Goal: Task Accomplishment & Management: Use online tool/utility

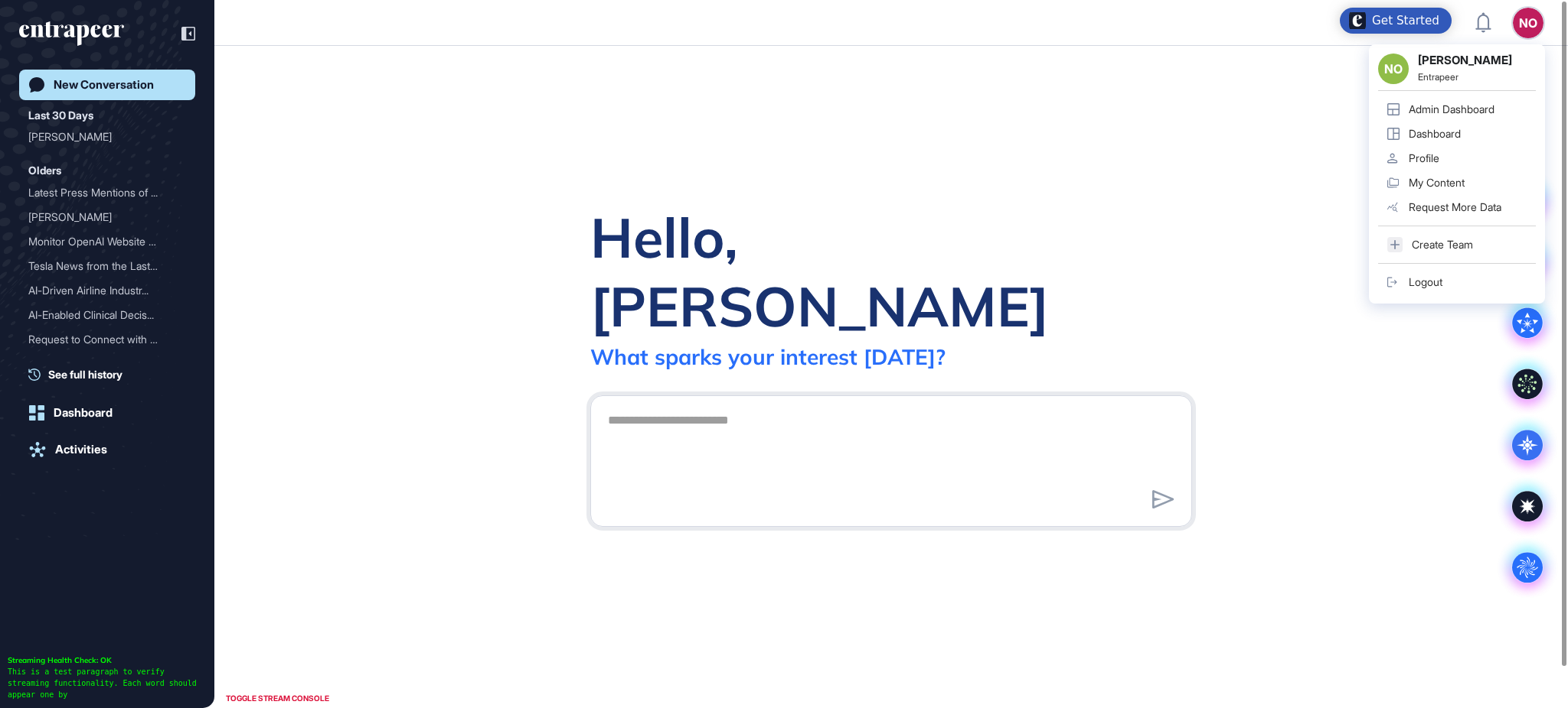
click at [1486, 95] on div "NO [PERSON_NAME] Entrapeer Admin Dashboard Dashboard Profile My Content Request…" at bounding box center [1456, 174] width 176 height 259
click at [1483, 106] on div "Admin Dashboard" at bounding box center [1451, 109] width 85 height 12
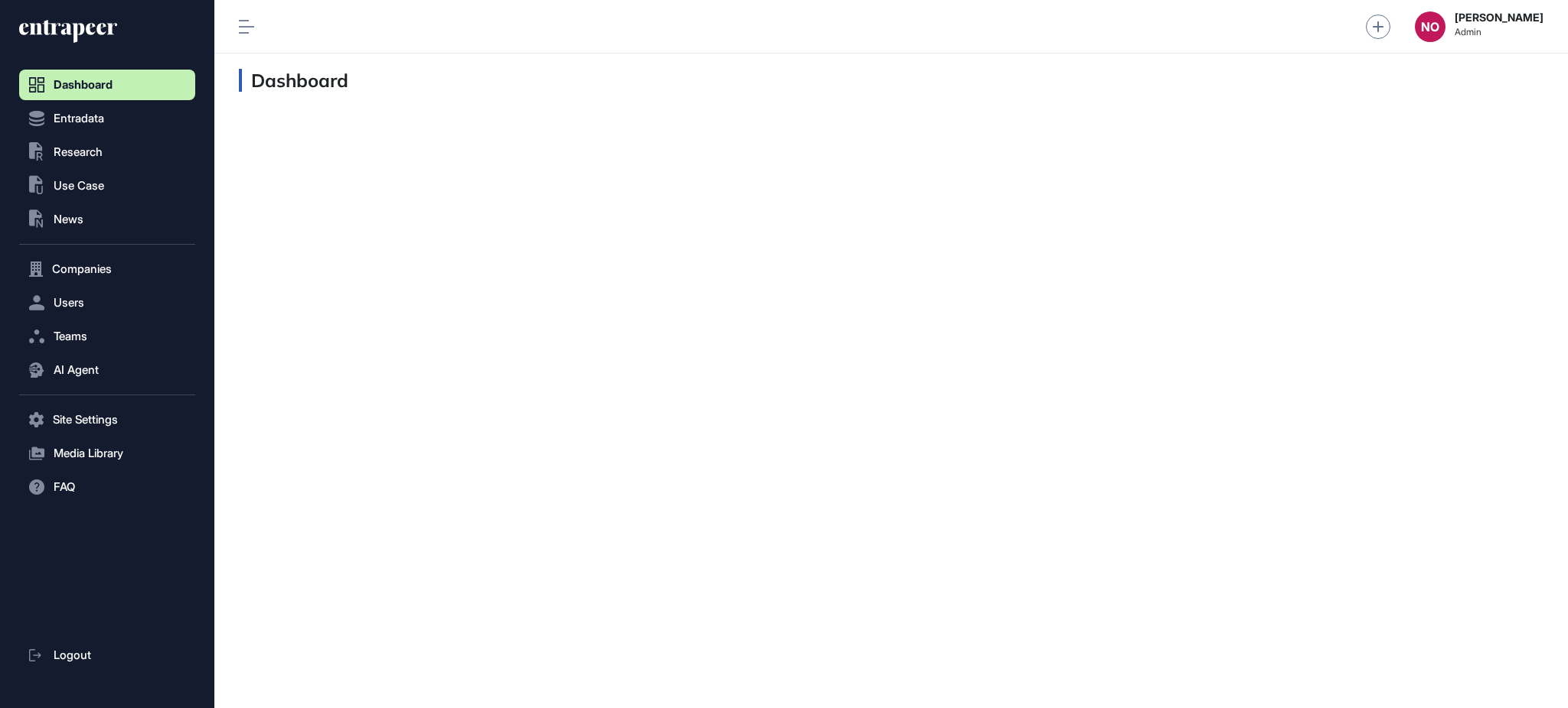
scroll to position [1, 1]
click at [104, 123] on span "Entradata" at bounding box center [78, 119] width 50 height 12
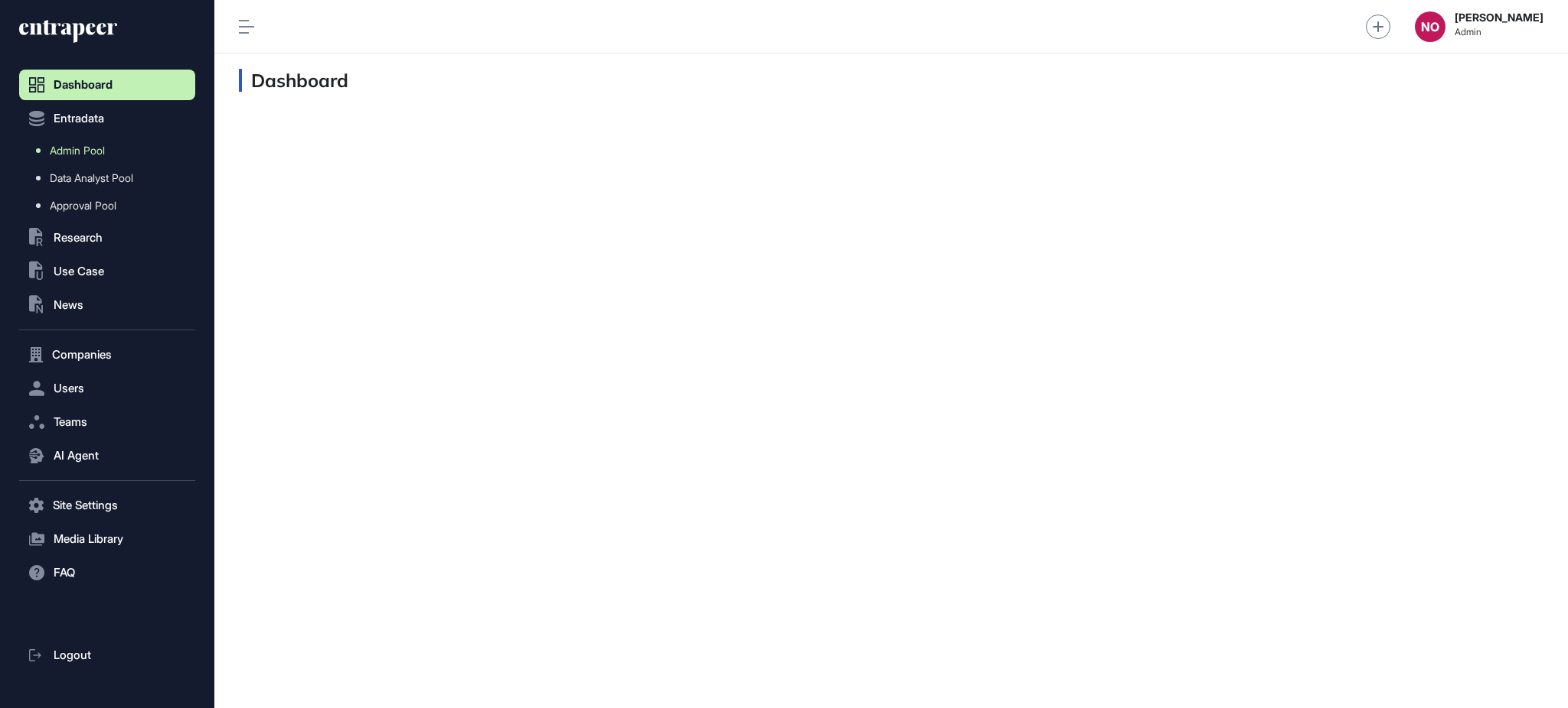
drag, startPoint x: 104, startPoint y: 134, endPoint x: 104, endPoint y: 157, distance: 23.0
click at [104, 157] on link "Admin Pool" at bounding box center [110, 150] width 168 height 28
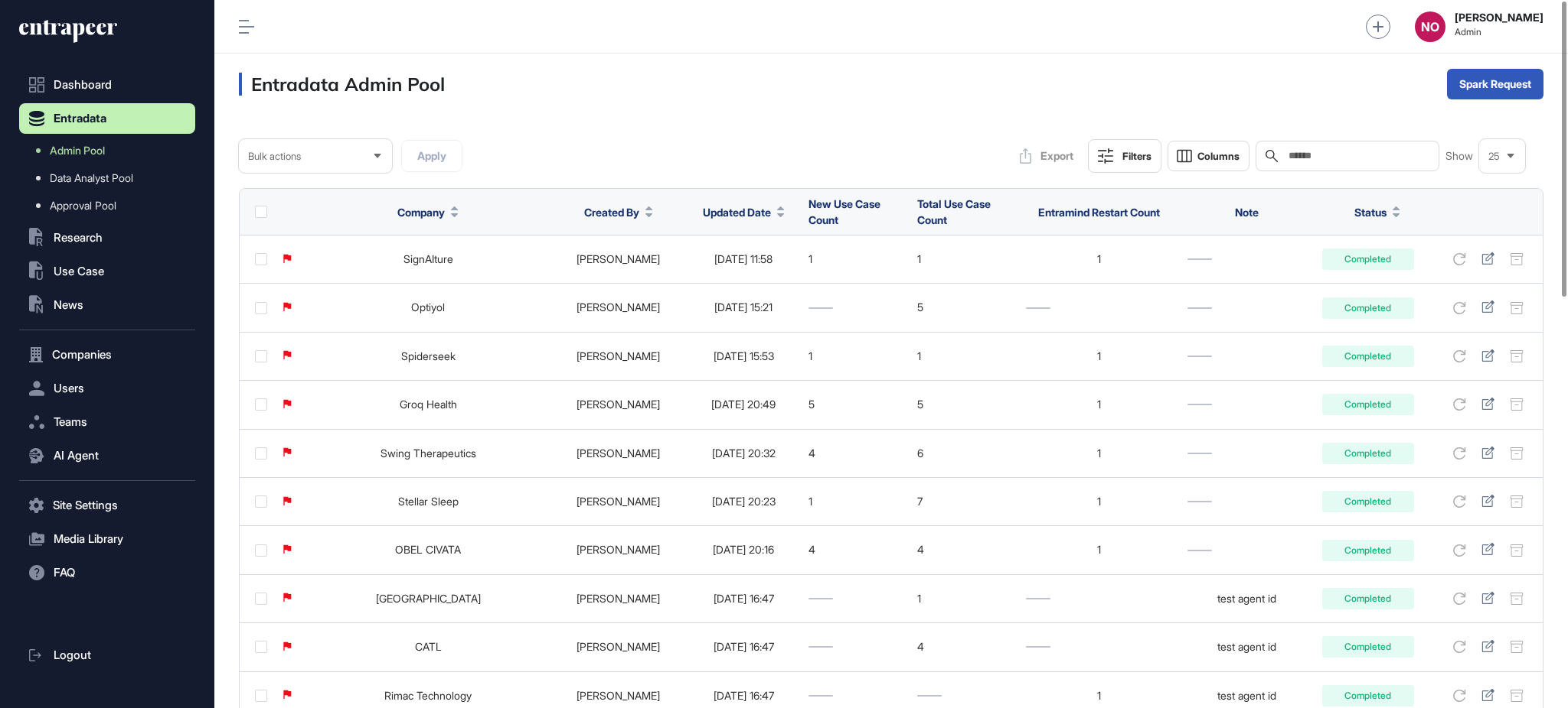
drag, startPoint x: 701, startPoint y: 211, endPoint x: 718, endPoint y: 229, distance: 24.8
click at [703, 211] on span "Updated Date" at bounding box center [737, 212] width 68 height 16
click at [727, 278] on span "Sort Descending" at bounding box center [735, 277] width 61 height 13
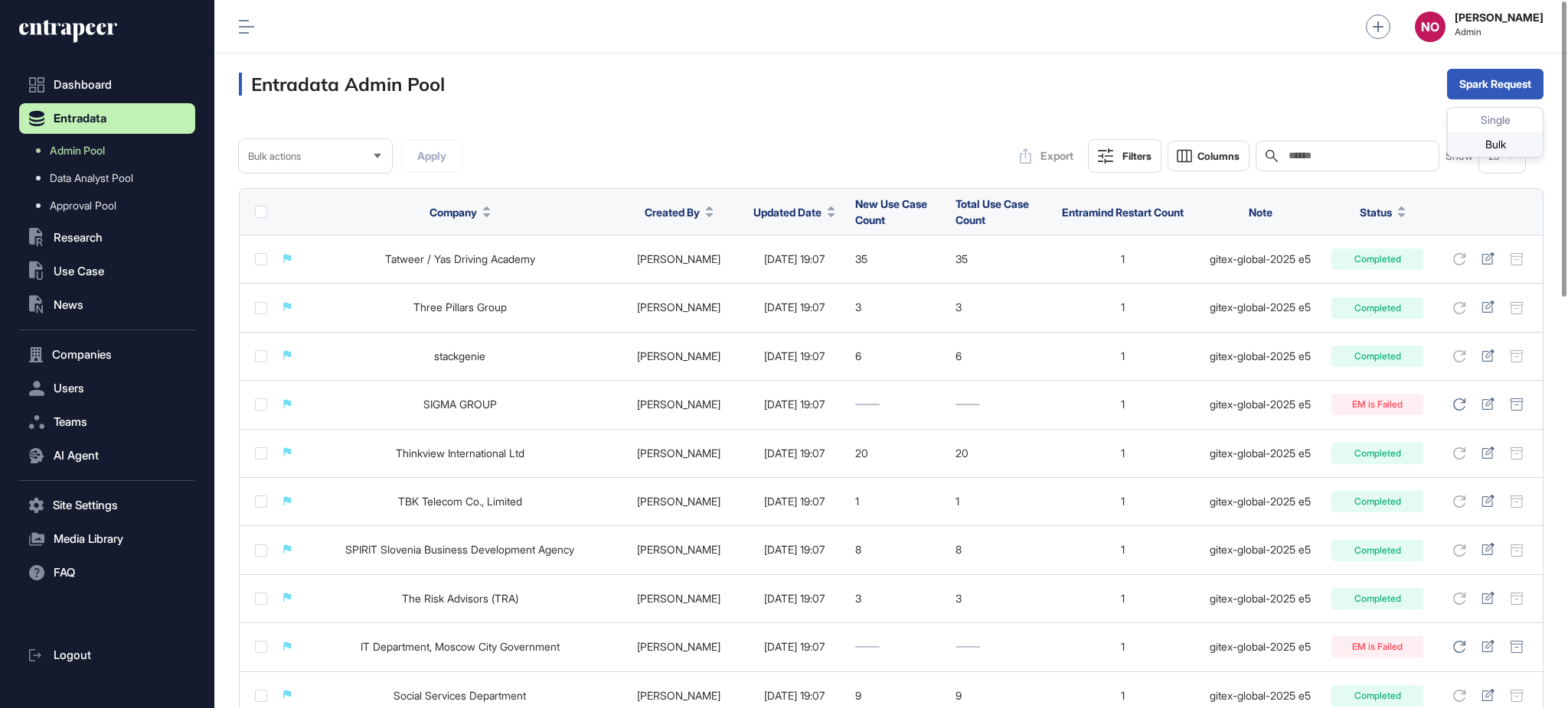
click at [1484, 139] on div "Bulk" at bounding box center [1495, 144] width 95 height 25
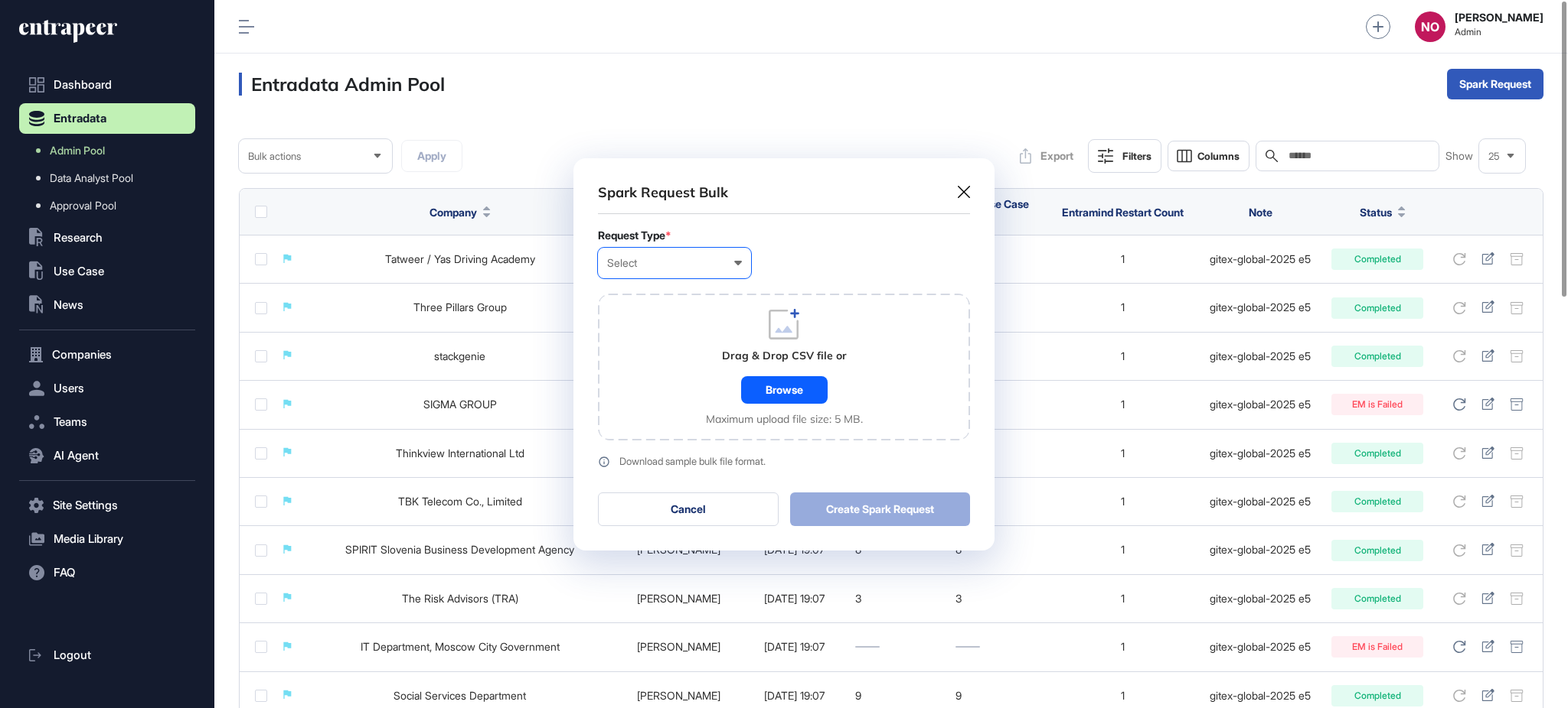
scroll to position [1, 6]
click at [671, 276] on div "Select User Company Customer Request ID" at bounding box center [674, 263] width 153 height 30
click at [0, 0] on div "Company" at bounding box center [0, 0] width 0 height 0
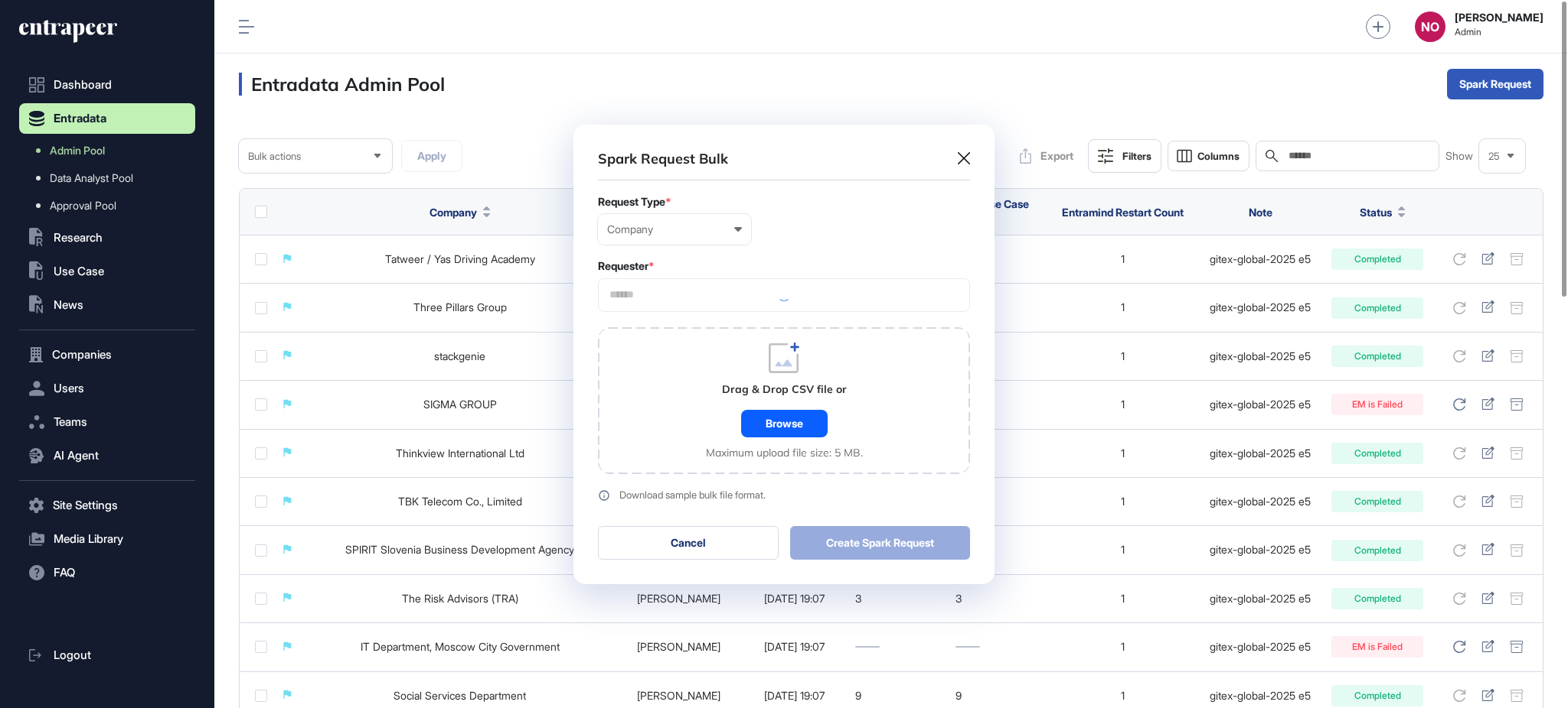
scroll to position [459, 421]
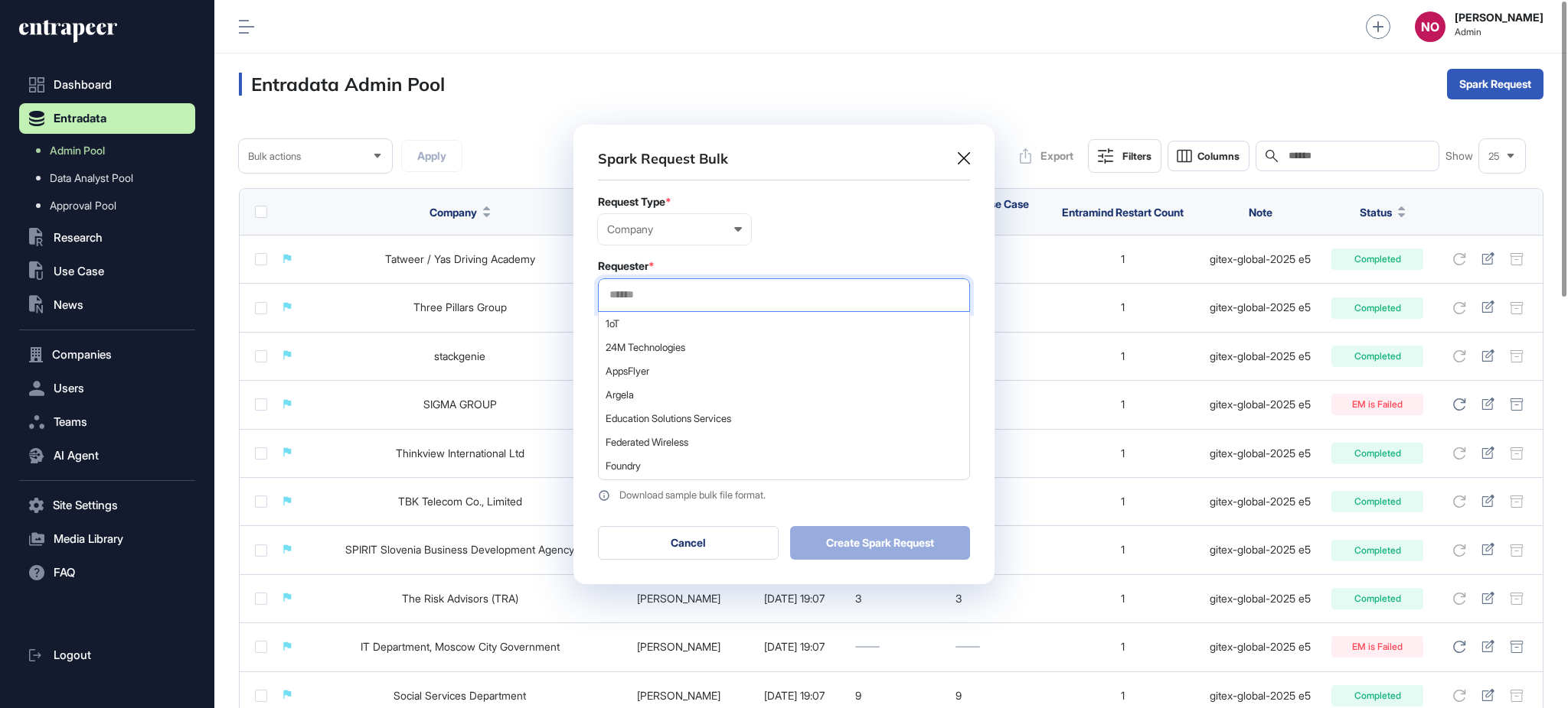
click at [679, 294] on input "text" at bounding box center [784, 295] width 352 height 13
click at [674, 319] on span "1oT" at bounding box center [784, 324] width 355 height 11
click at [713, 300] on div "1oT" at bounding box center [784, 294] width 372 height 33
click at [690, 320] on div at bounding box center [783, 328] width 369 height 33
click at [690, 322] on div at bounding box center [783, 328] width 369 height 33
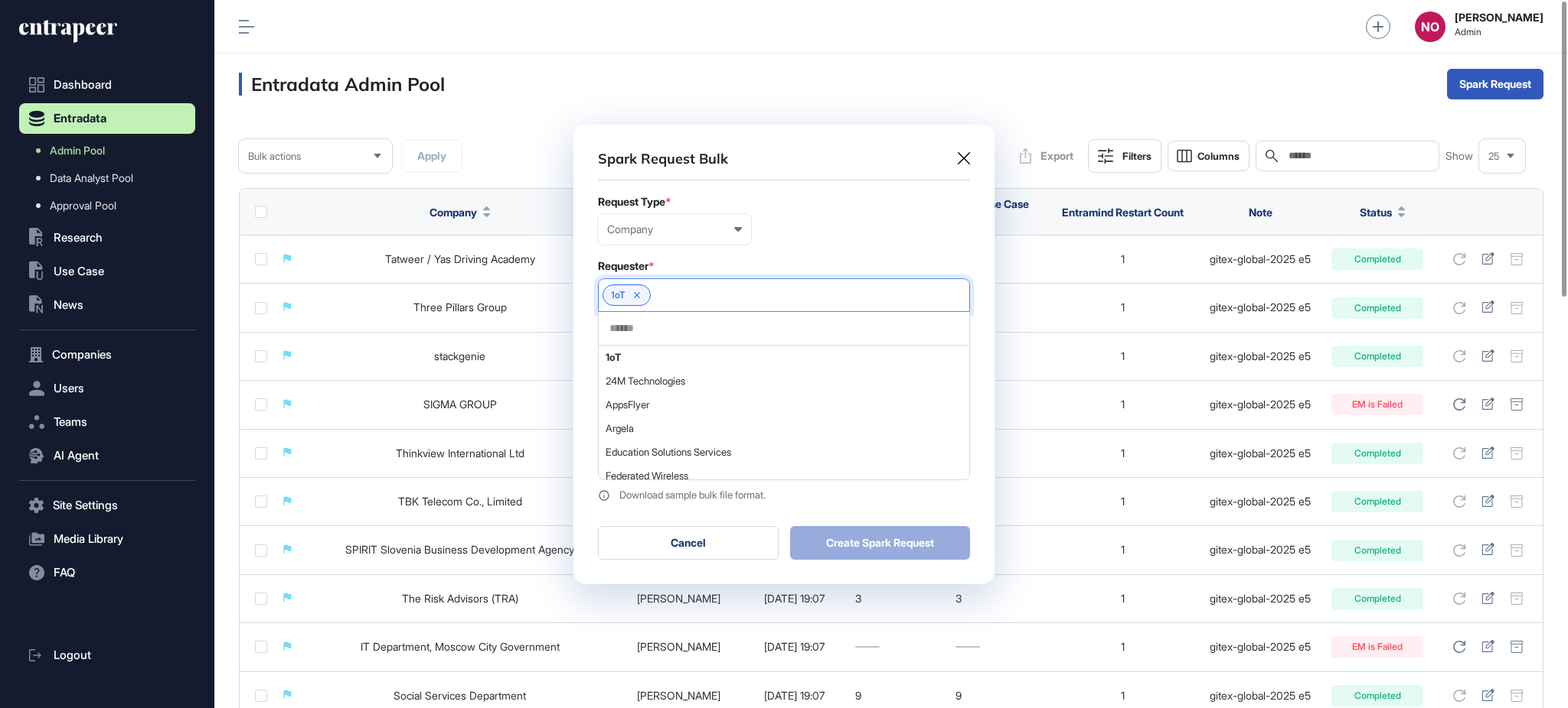
click at [677, 338] on div at bounding box center [783, 328] width 369 height 33
click at [675, 327] on input "text" at bounding box center [783, 328] width 350 height 13
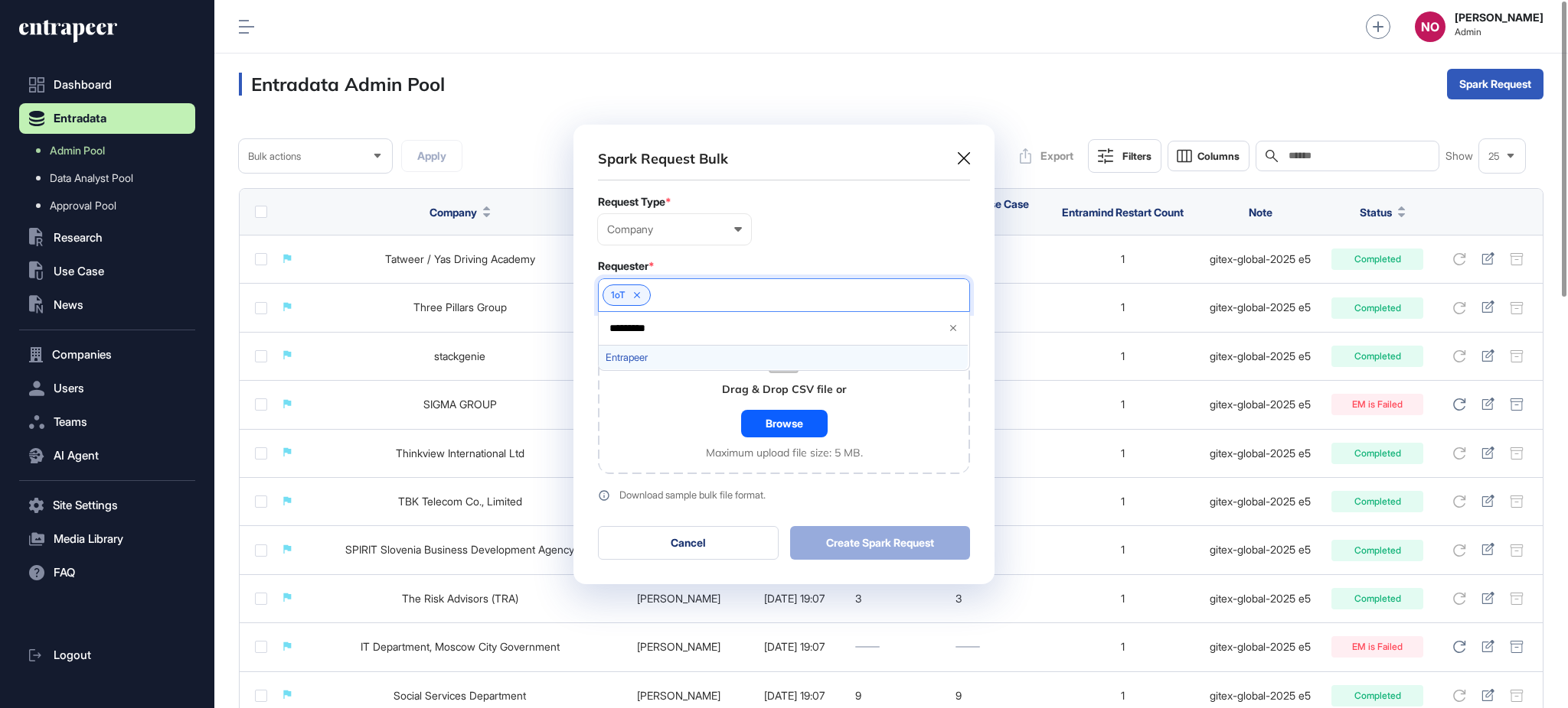
type input "*********"
click at [625, 363] on span "Entrapeer" at bounding box center [784, 358] width 355 height 11
click at [641, 295] on icon at bounding box center [636, 295] width 10 height 10
drag, startPoint x: 671, startPoint y: 408, endPoint x: 716, endPoint y: 427, distance: 48.8
click at [671, 409] on div "Drag & Drop CSV file or Browse Maximum upload file size: 5 MB." at bounding box center [784, 401] width 372 height 147
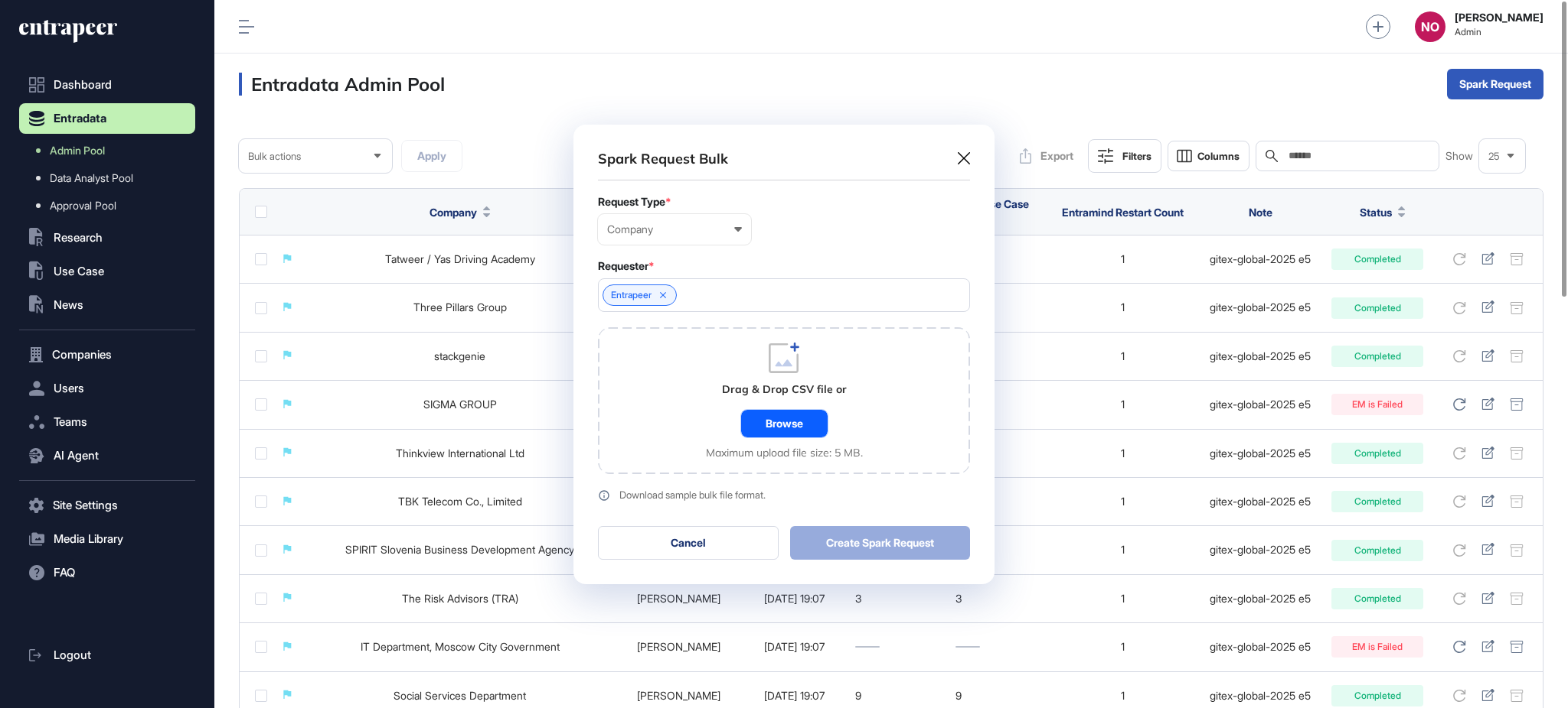
click at [775, 423] on div "Browse" at bounding box center [784, 423] width 86 height 28
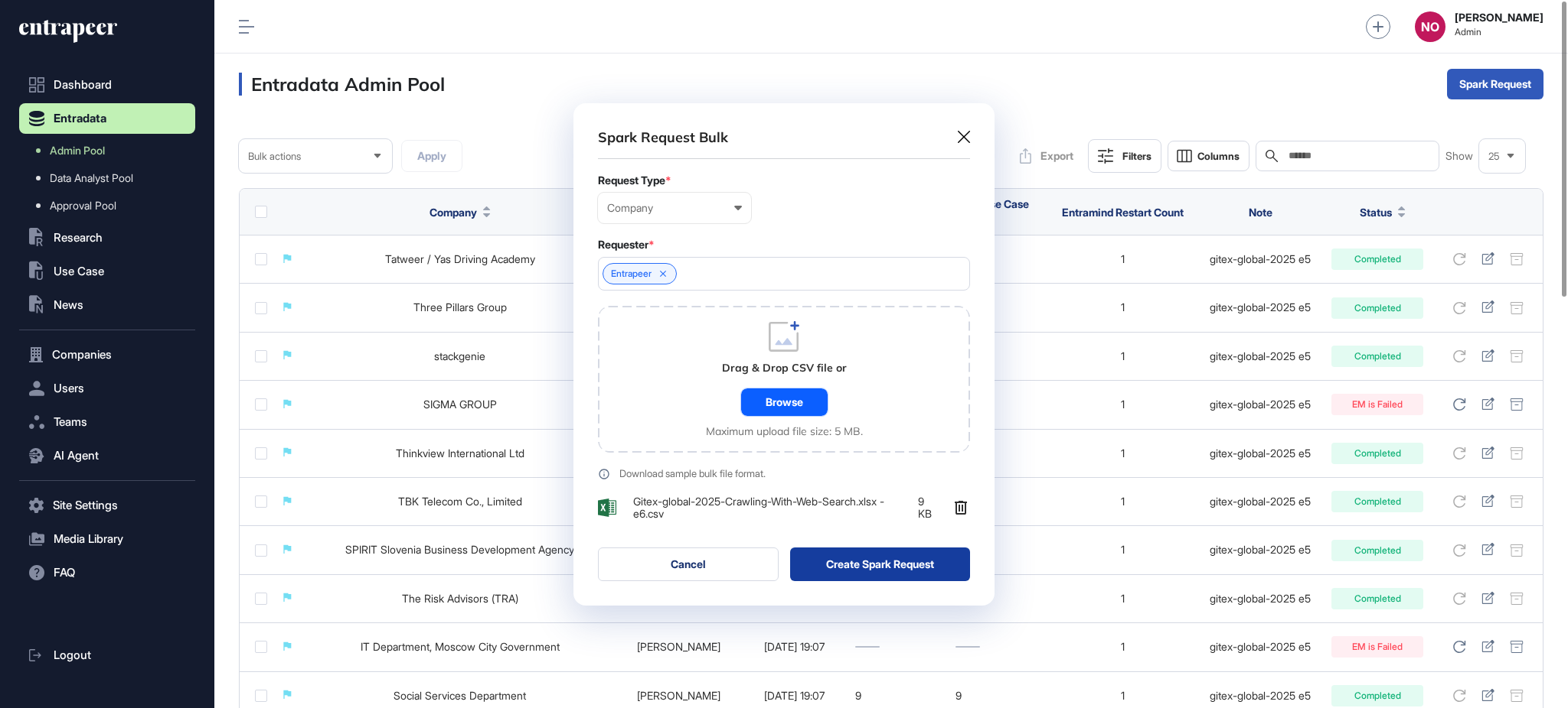
scroll to position [503, 421]
click at [860, 561] on button "Create Spark Request" at bounding box center [880, 564] width 180 height 33
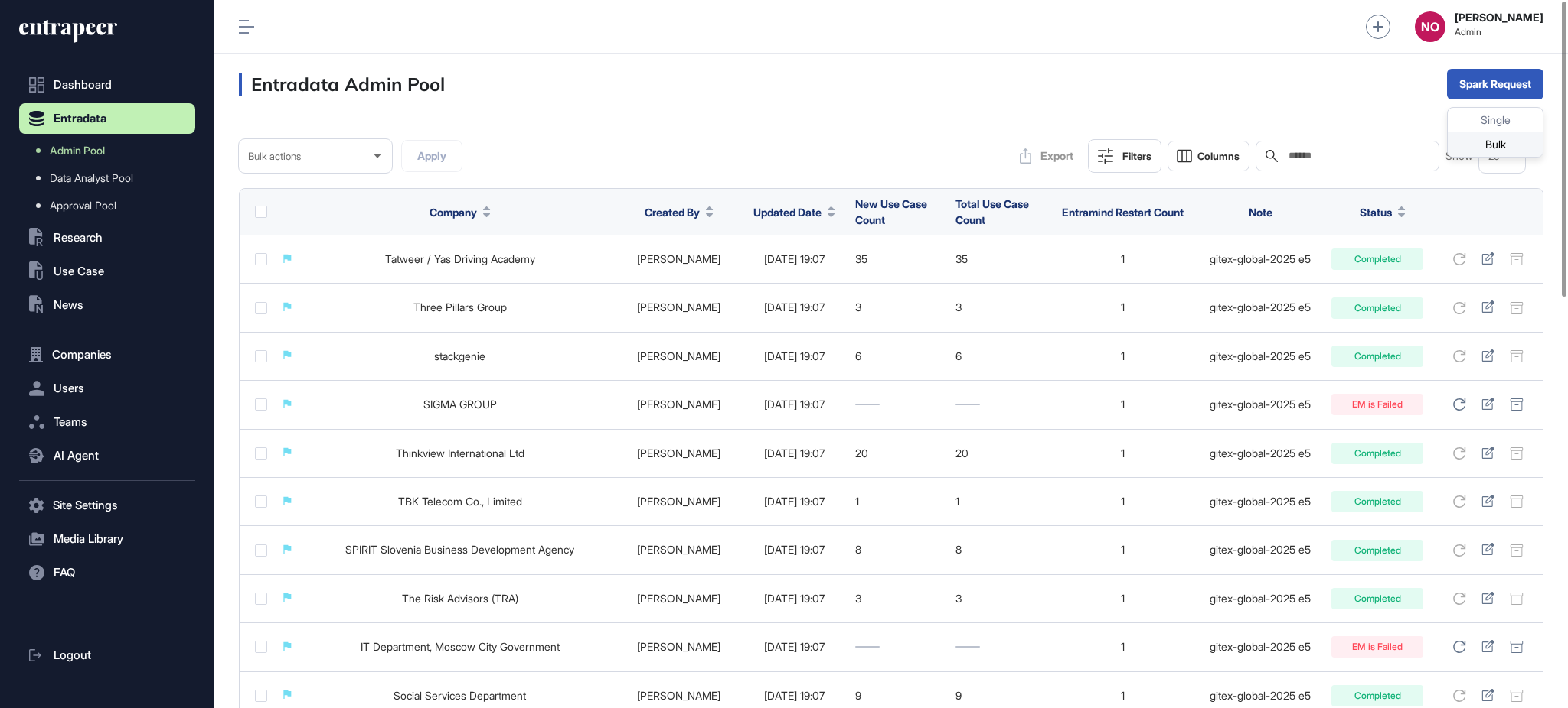
click at [1496, 140] on div "Bulk" at bounding box center [1495, 144] width 95 height 25
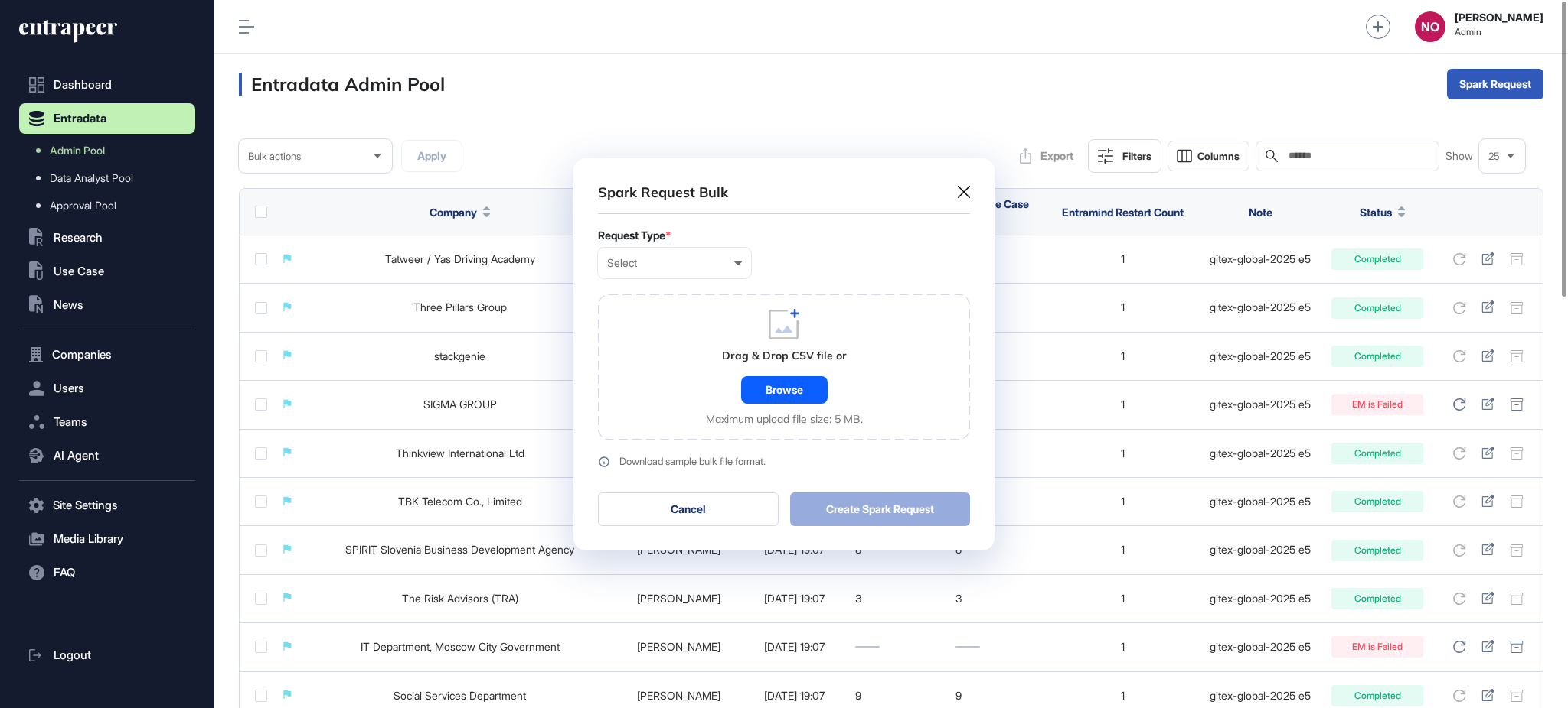
scroll to position [1, 6]
click at [730, 278] on div "Select User Company Customer Request ID" at bounding box center [674, 263] width 153 height 30
click at [0, 0] on div "Company" at bounding box center [0, 0] width 0 height 0
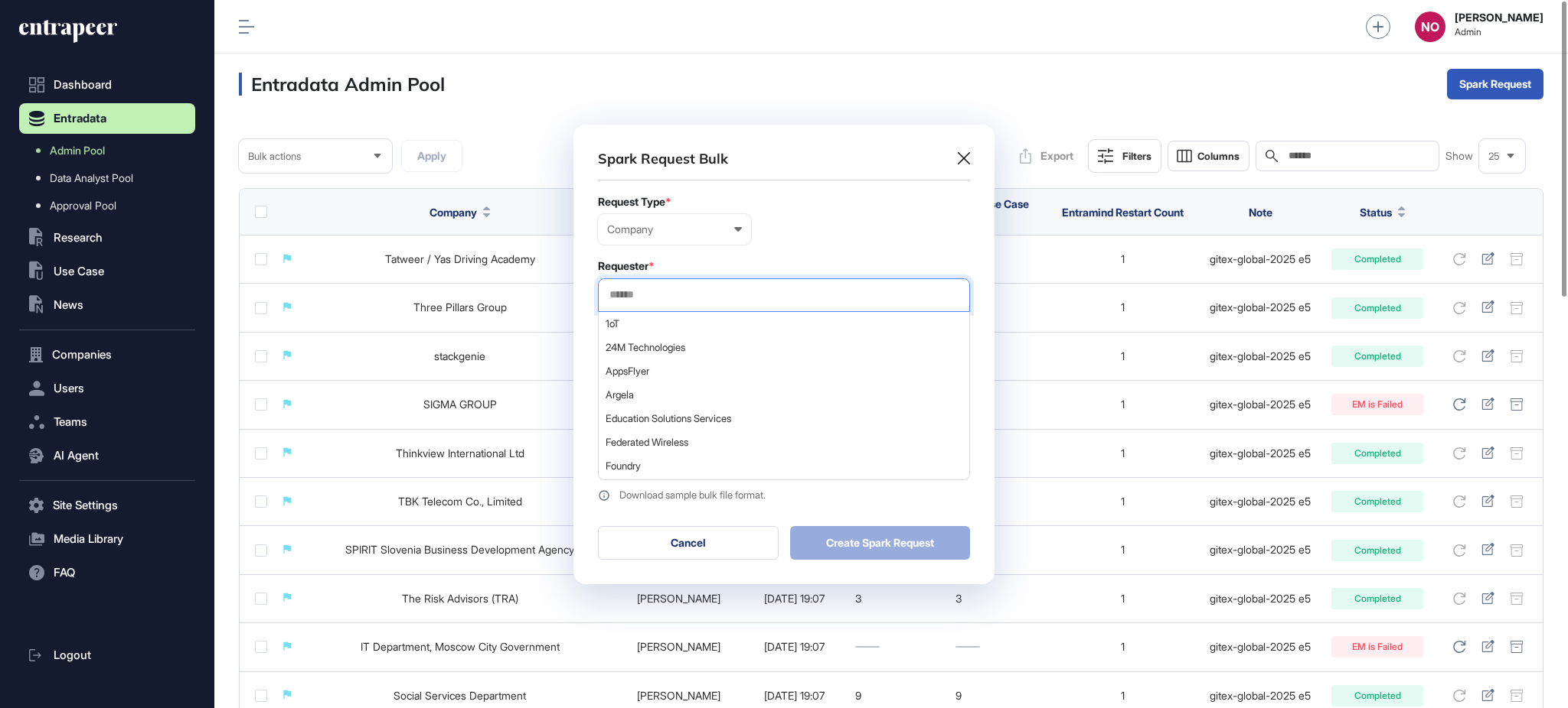
click at [657, 298] on input "text" at bounding box center [784, 295] width 352 height 13
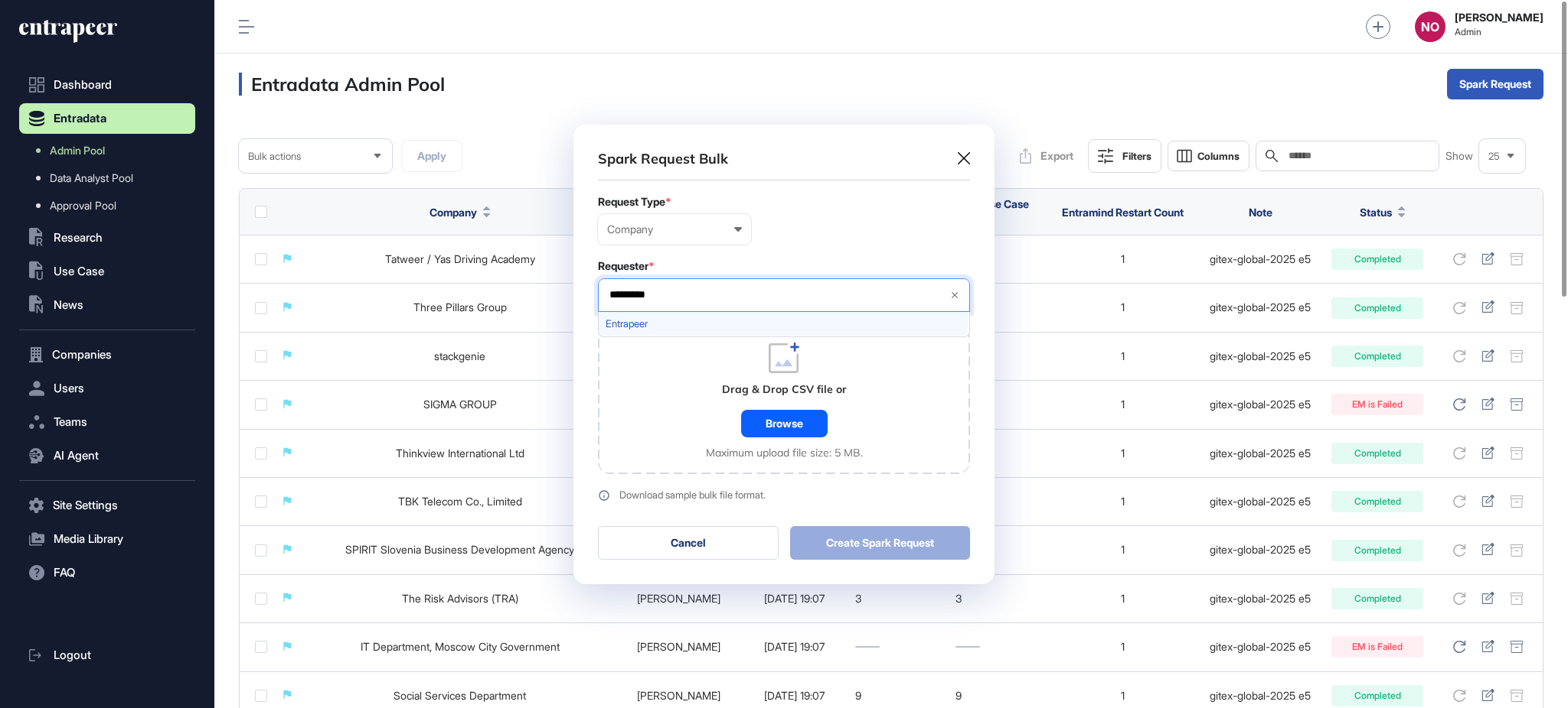
type input "*********"
click at [681, 326] on span "Entrapeer" at bounding box center [784, 324] width 355 height 11
click at [680, 396] on div "Drag & Drop CSV file or Browse Maximum upload file size: 5 MB." at bounding box center [784, 401] width 372 height 147
click at [828, 424] on div "Drag & Drop CSV file or Browse Maximum upload file size: 5 MB." at bounding box center [784, 401] width 157 height 117
click at [810, 424] on div "Browse" at bounding box center [784, 423] width 86 height 28
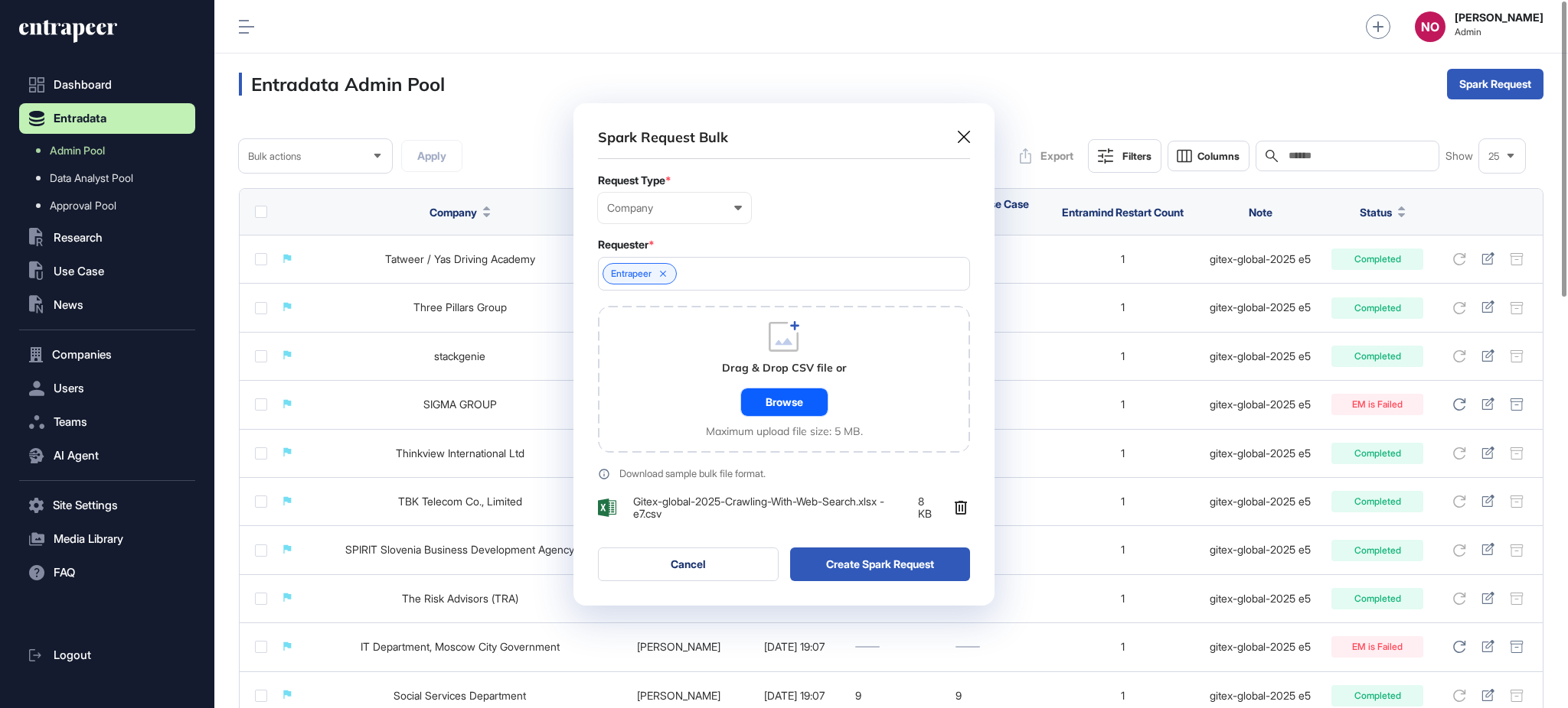
scroll to position [503, 421]
click at [886, 558] on button "Create Spark Request" at bounding box center [880, 564] width 180 height 33
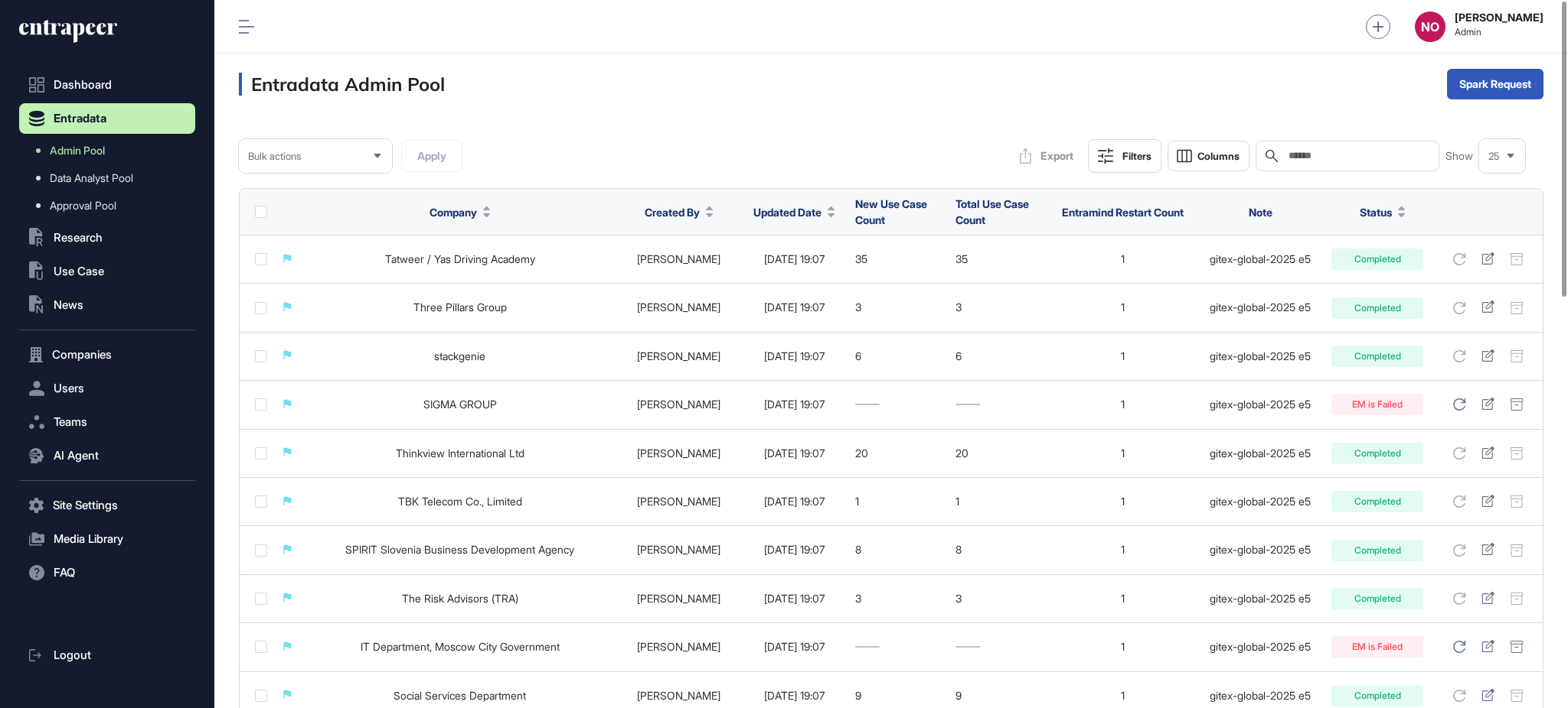
drag, startPoint x: 114, startPoint y: 150, endPoint x: 398, endPoint y: 210, distance: 290.3
click at [114, 150] on link "Admin Pool" at bounding box center [110, 150] width 168 height 28
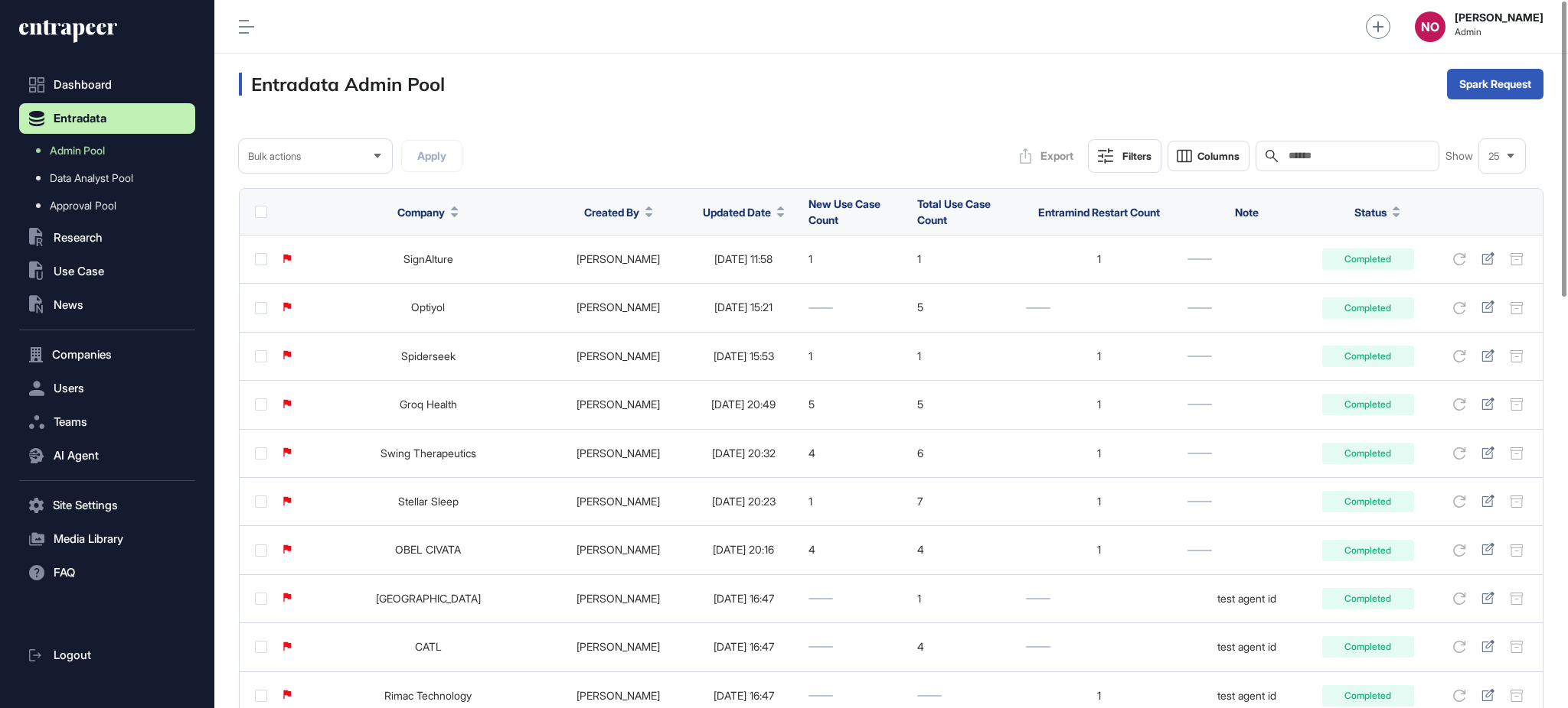
click at [776, 207] on th "Updated Date" at bounding box center [743, 212] width 115 height 47
click at [726, 222] on div "Updated Date" at bounding box center [744, 213] width 82 height 28
click at [739, 213] on span "Updated Date" at bounding box center [737, 212] width 68 height 16
click at [714, 270] on span "Sort Descending" at bounding box center [735, 277] width 61 height 13
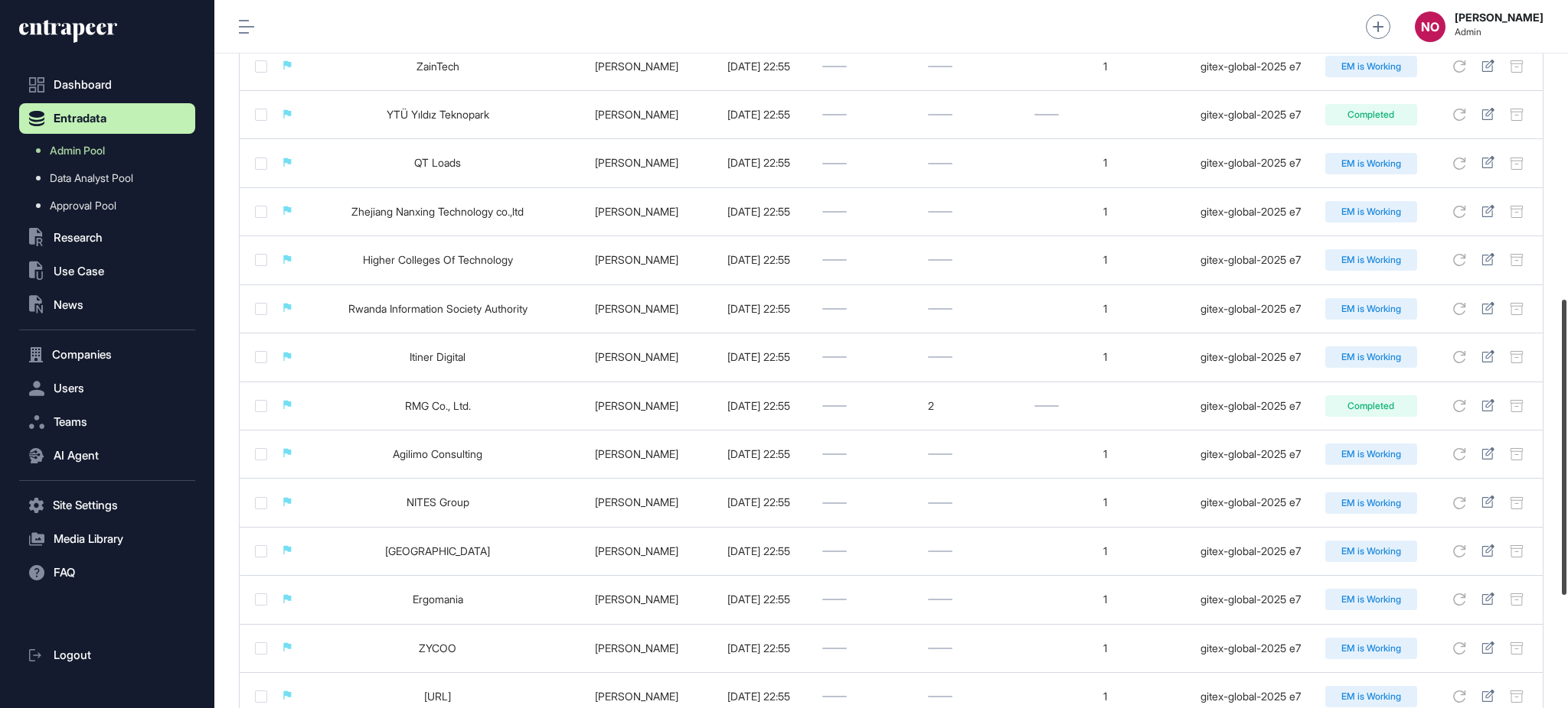
scroll to position [986, 0]
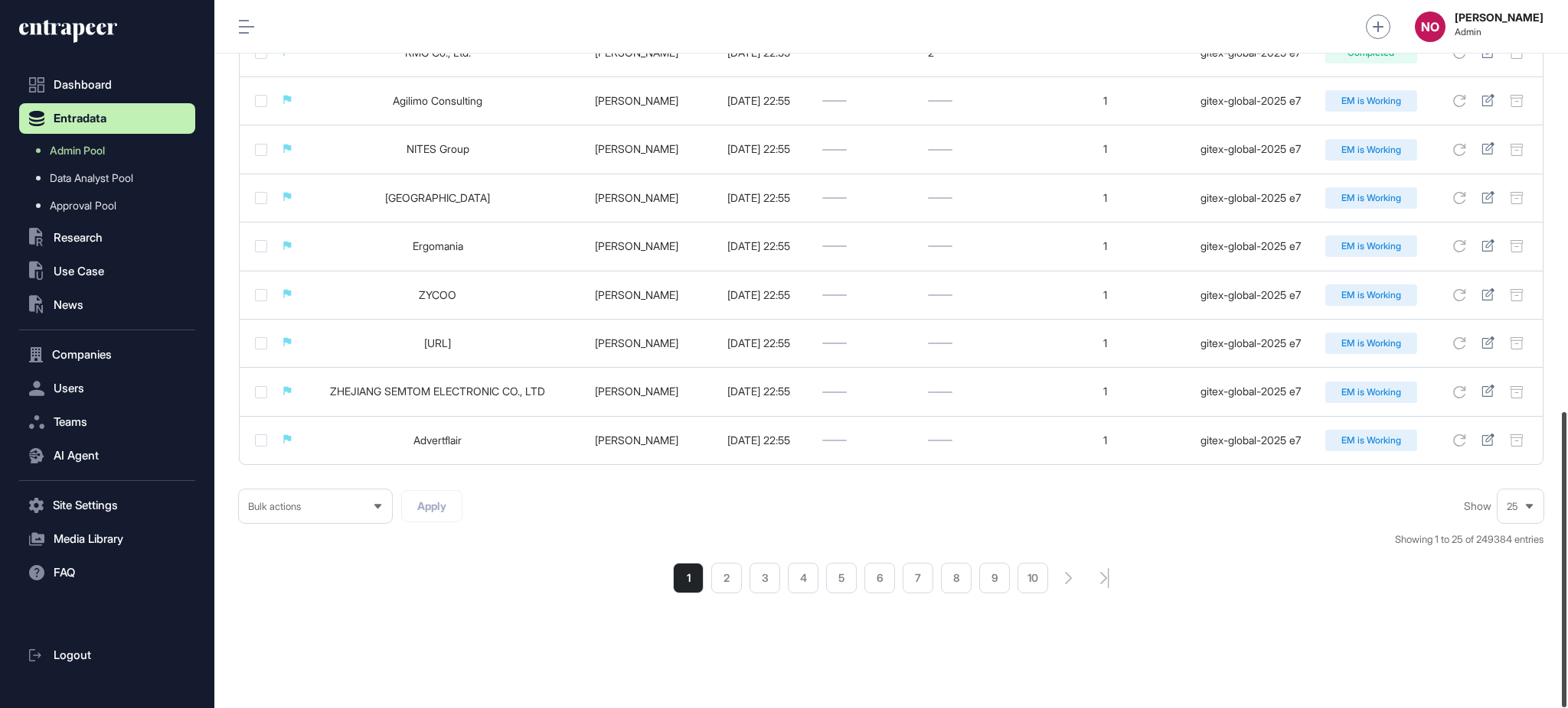
drag, startPoint x: 1566, startPoint y: 224, endPoint x: 1566, endPoint y: 674, distance: 450.0
click at [1566, 674] on div at bounding box center [1564, 560] width 5 height 295
click at [695, 576] on li "1" at bounding box center [689, 578] width 30 height 30
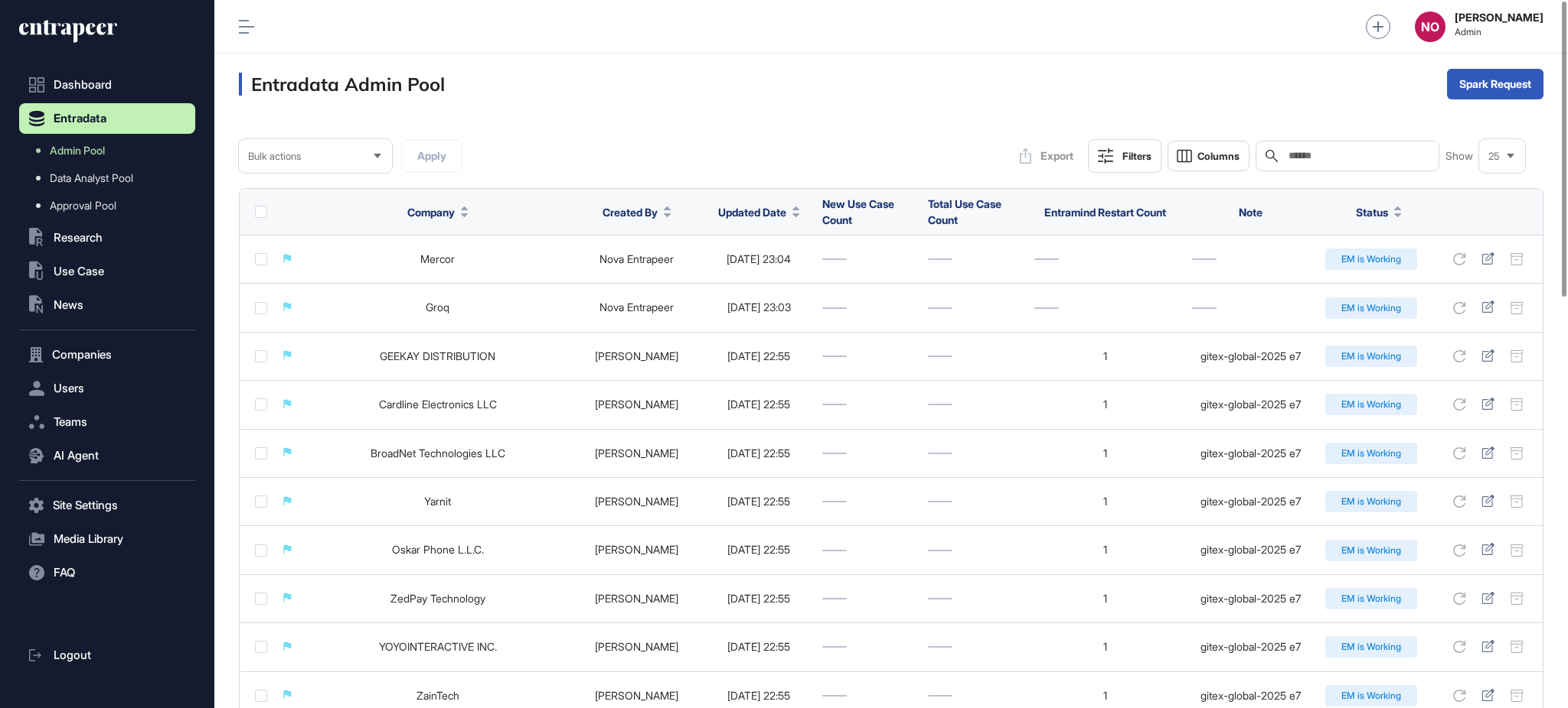
scroll to position [986, 0]
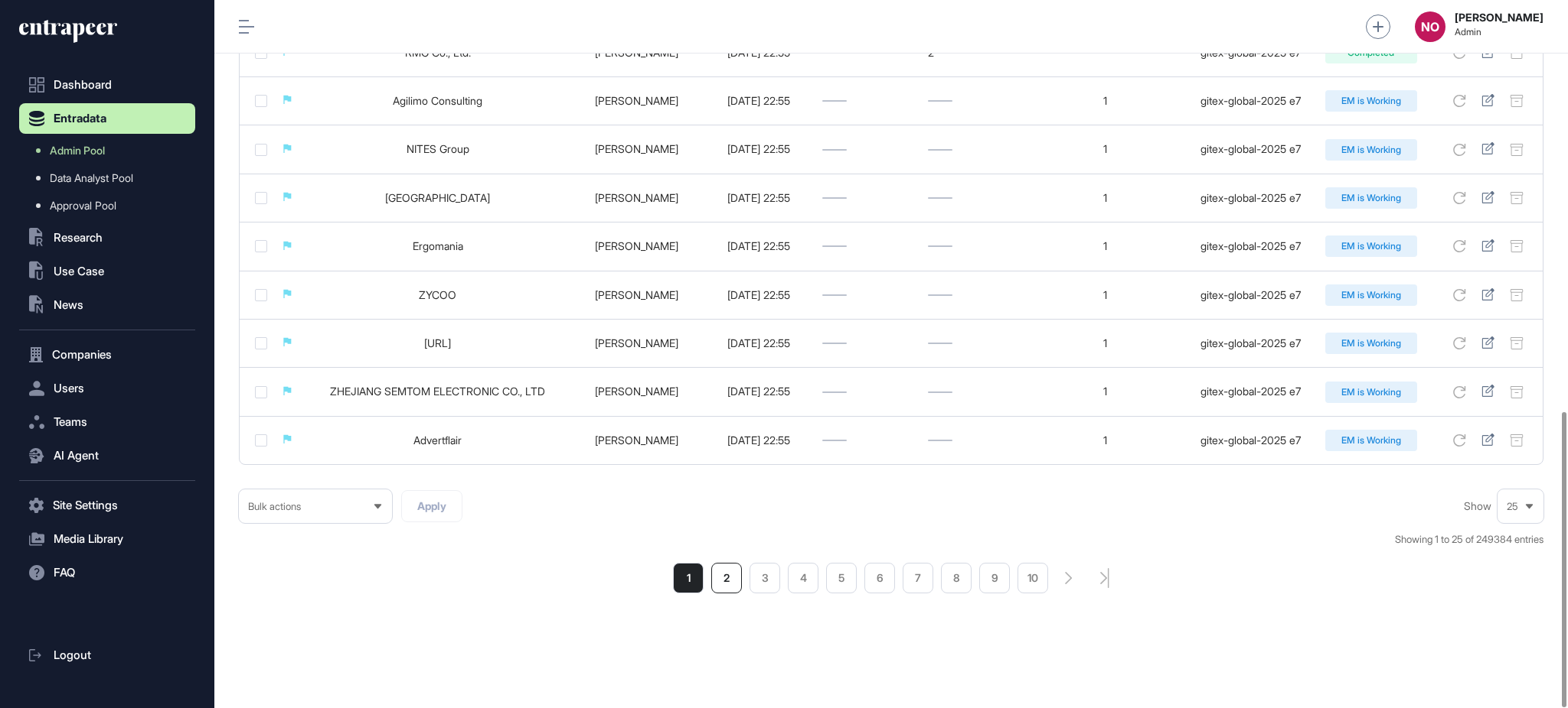
click at [727, 583] on li "2" at bounding box center [727, 578] width 30 height 30
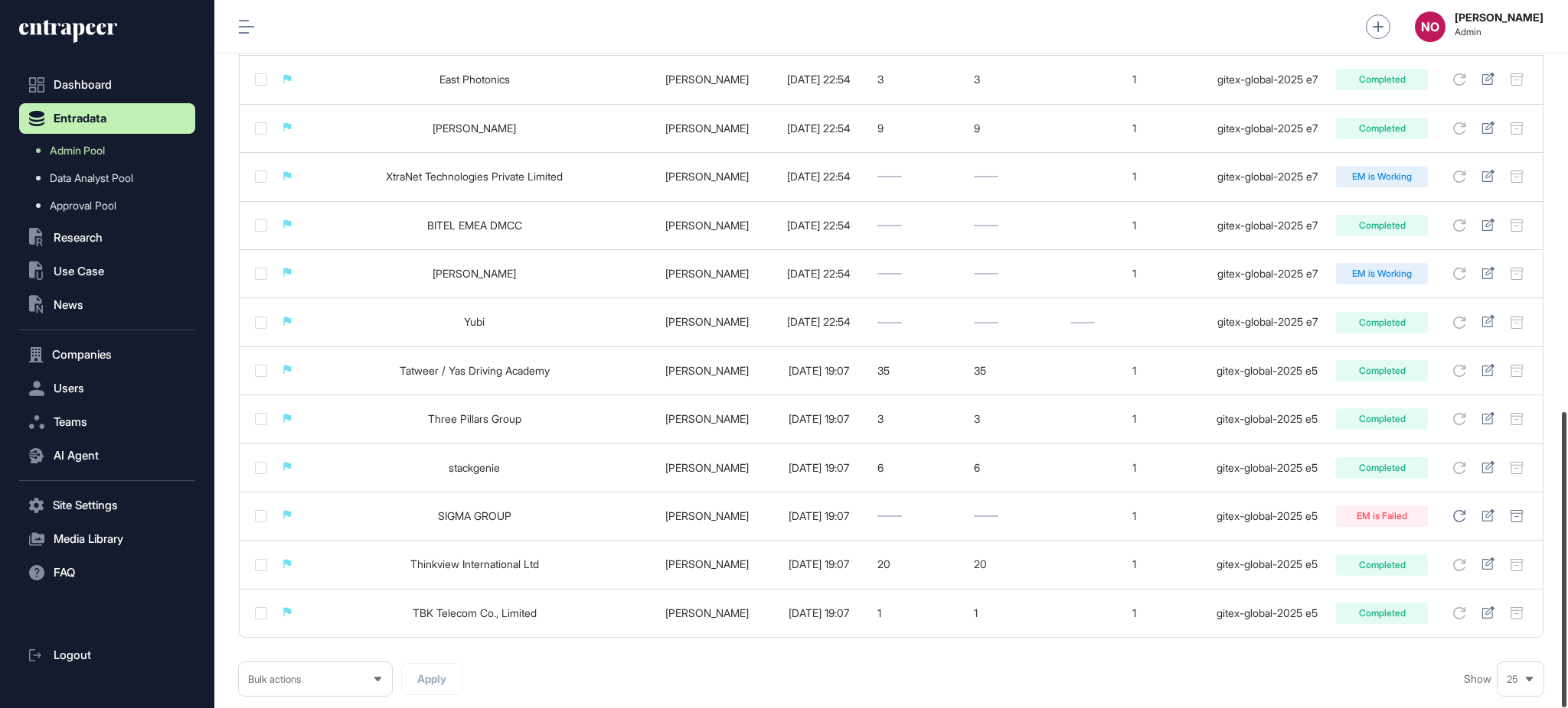
scroll to position [986, 0]
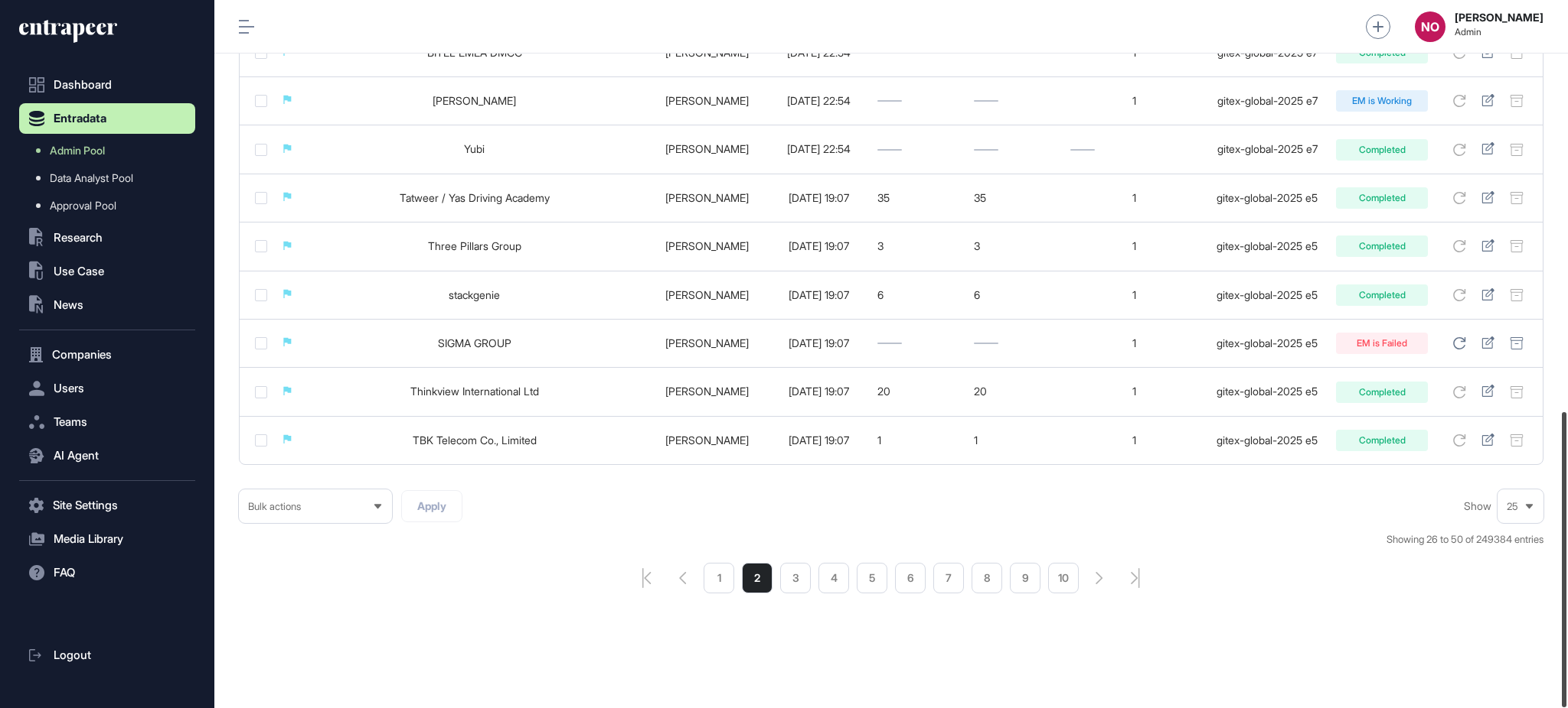
drag, startPoint x: 1566, startPoint y: 182, endPoint x: 1400, endPoint y: 617, distance: 465.6
click at [1566, 647] on div at bounding box center [1564, 560] width 5 height 295
drag, startPoint x: 1566, startPoint y: 554, endPoint x: 1561, endPoint y: 605, distance: 51.2
click at [1566, 601] on div at bounding box center [1564, 560] width 5 height 295
click at [735, 583] on ul "1 2 3 4 5 6 7 8 9 10" at bounding box center [891, 578] width 375 height 30
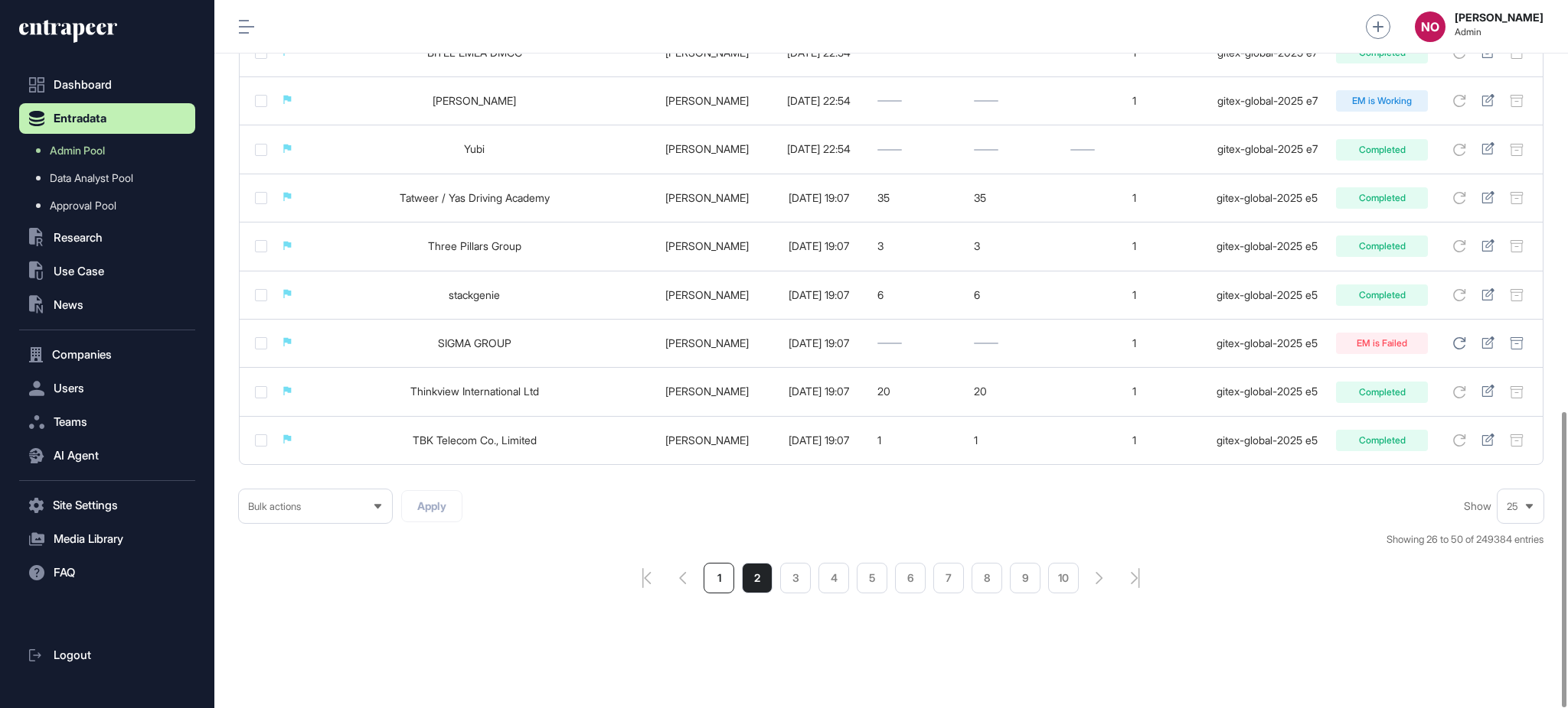
click at [732, 583] on li "1" at bounding box center [719, 578] width 30 height 30
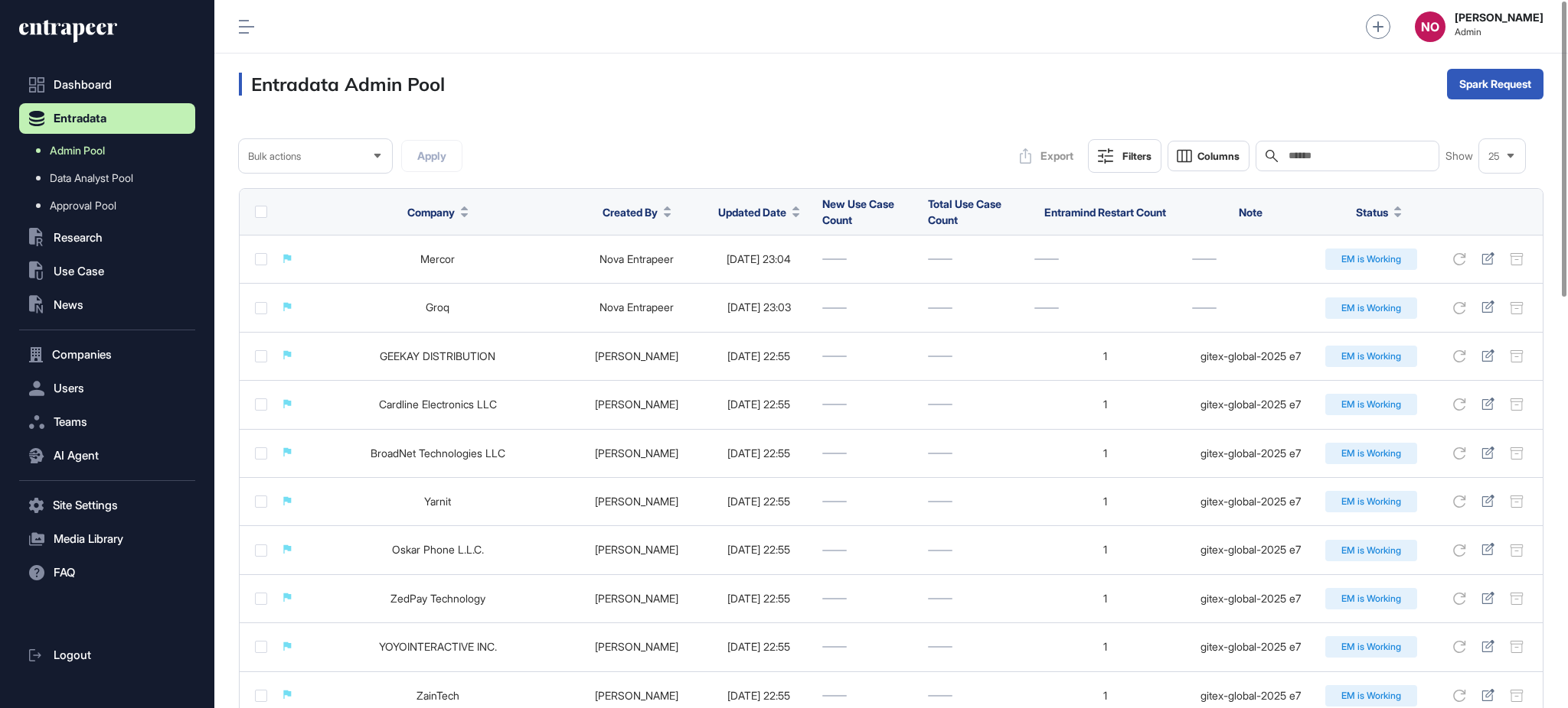
click at [70, 142] on link "Admin Pool" at bounding box center [110, 150] width 168 height 28
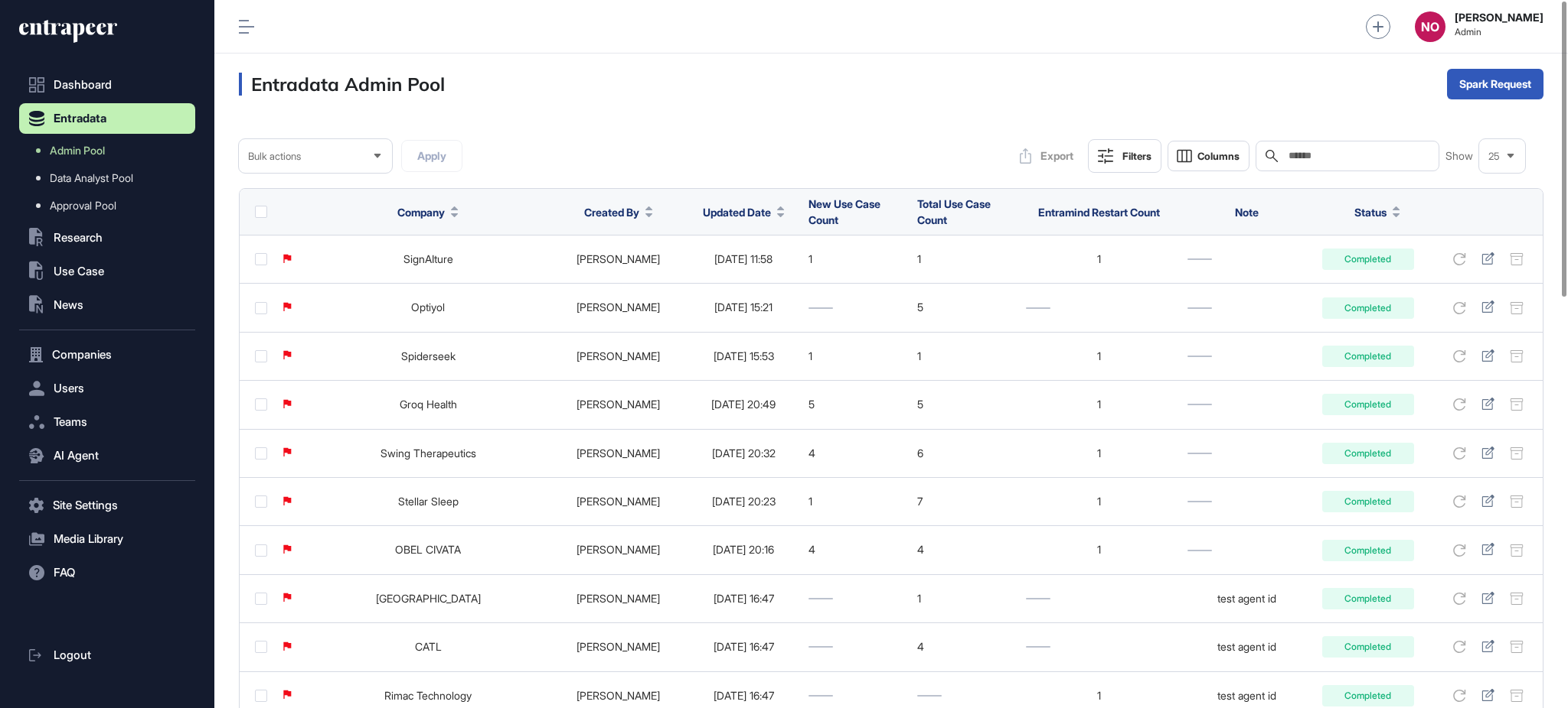
click at [703, 211] on span "Updated Date" at bounding box center [737, 212] width 68 height 16
click at [705, 273] on span "Sort Descending" at bounding box center [735, 277] width 61 height 13
